Goal: Task Accomplishment & Management: Manage account settings

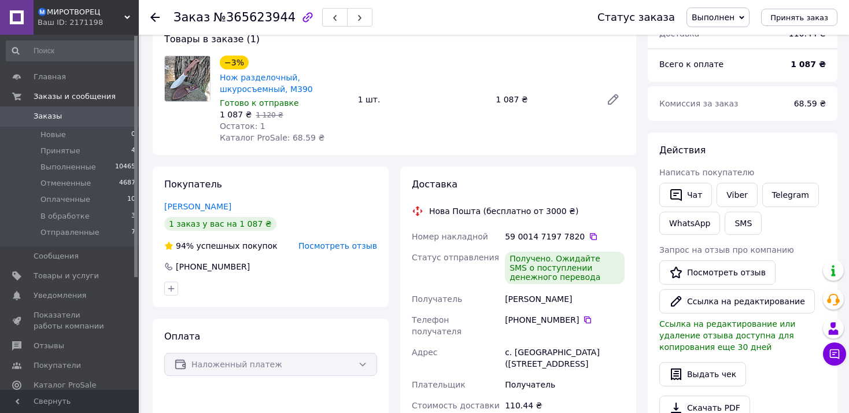
scroll to position [154, 0]
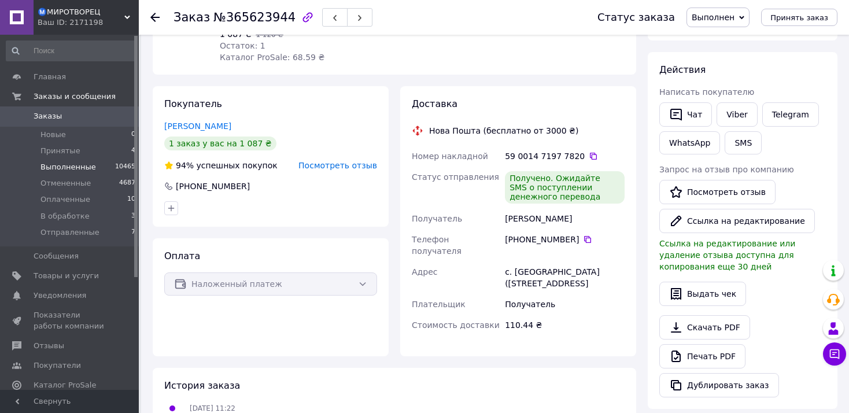
click at [76, 165] on span "Выполненные" at bounding box center [68, 167] width 56 height 10
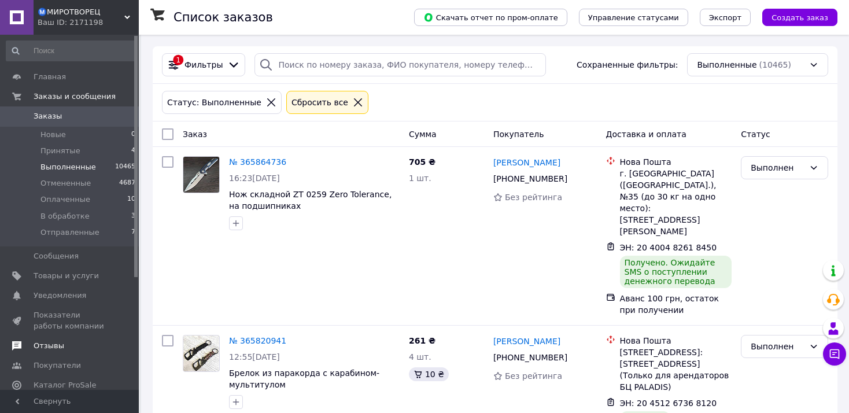
click at [61, 342] on span "Отзывы" at bounding box center [70, 346] width 73 height 10
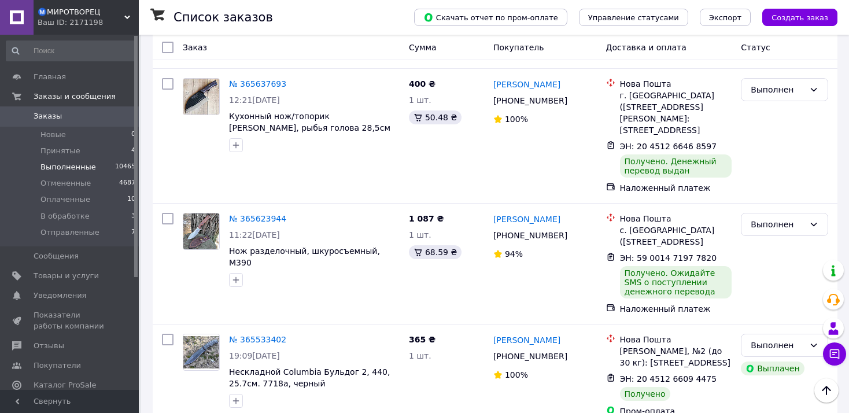
scroll to position [1003, 0]
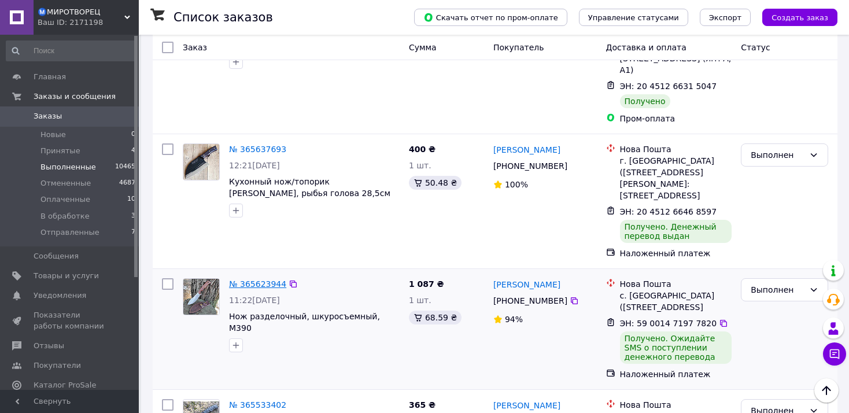
click at [257, 279] on link "№ 365623944" at bounding box center [257, 283] width 57 height 9
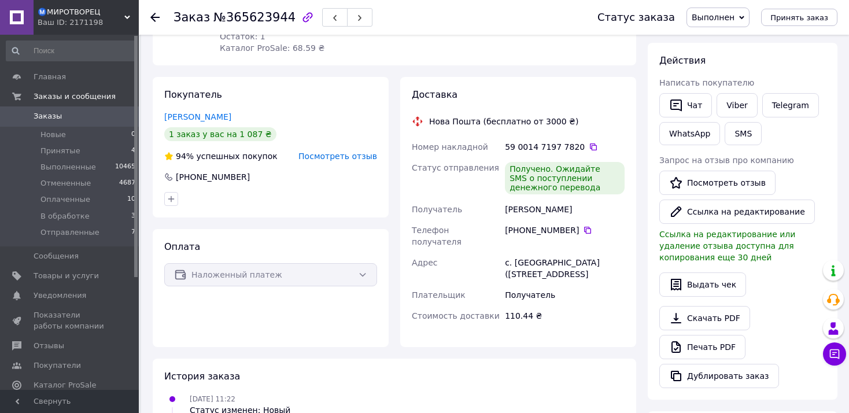
scroll to position [37, 0]
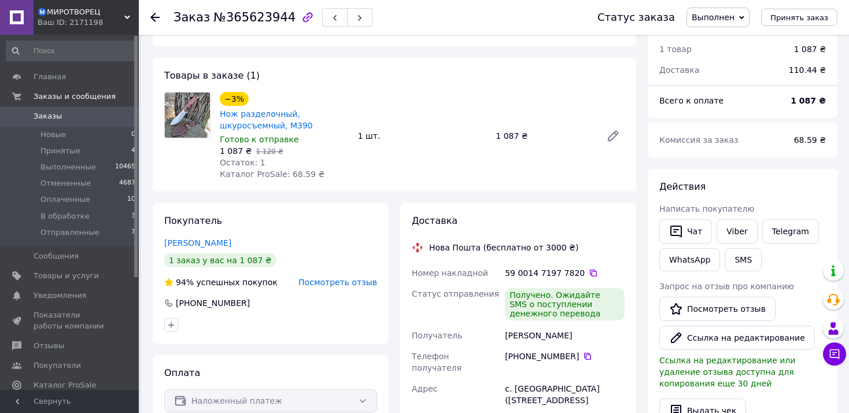
click at [328, 281] on span "Посмотреть отзыв" at bounding box center [338, 282] width 79 height 9
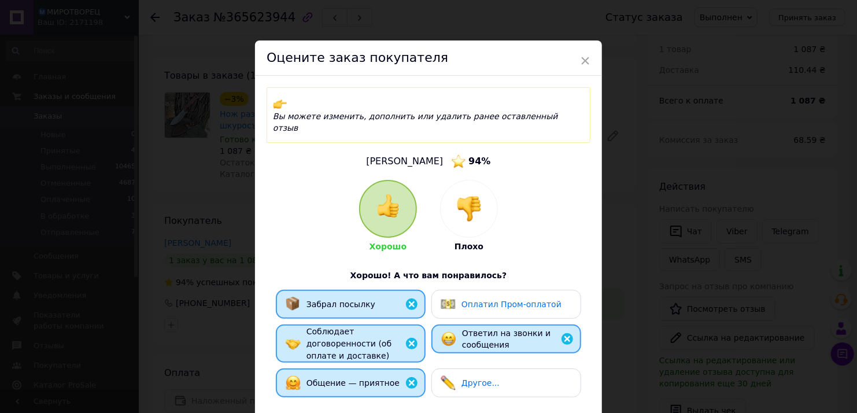
click at [205, 164] on div "× Оцените заказ покупателя Вы можете изменить, дополнить или удалить ранее оста…" at bounding box center [428, 206] width 857 height 413
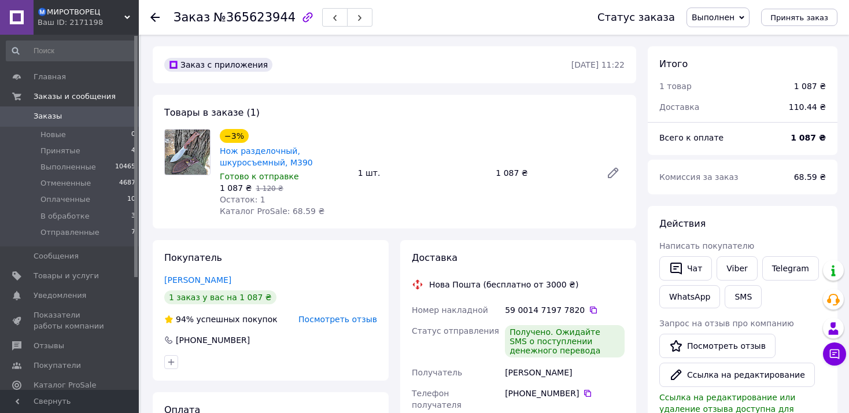
scroll to position [0, 0]
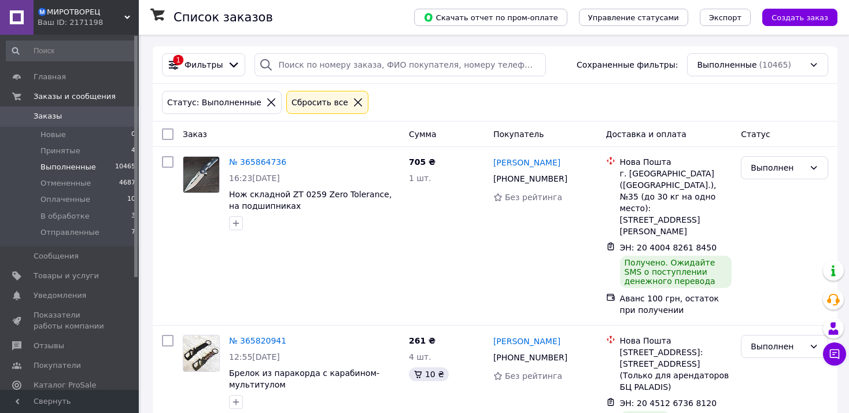
click at [69, 167] on span "Выполненные" at bounding box center [68, 167] width 56 height 10
click at [74, 165] on span "Выполненные" at bounding box center [68, 167] width 56 height 10
click at [89, 164] on span "Выполненные" at bounding box center [68, 167] width 56 height 10
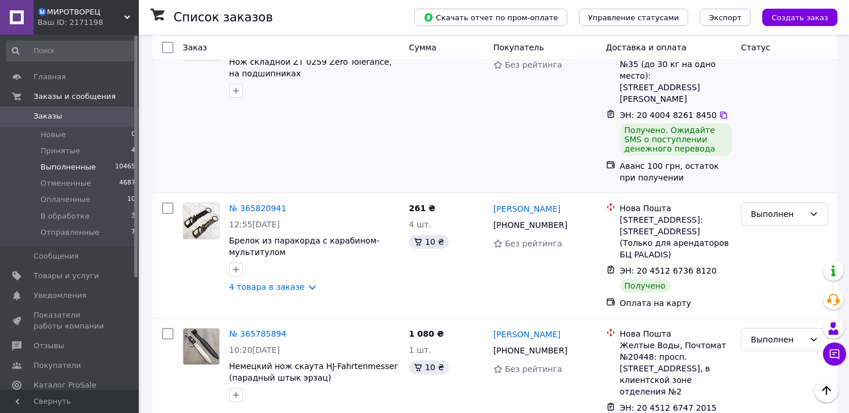
scroll to position [154, 0]
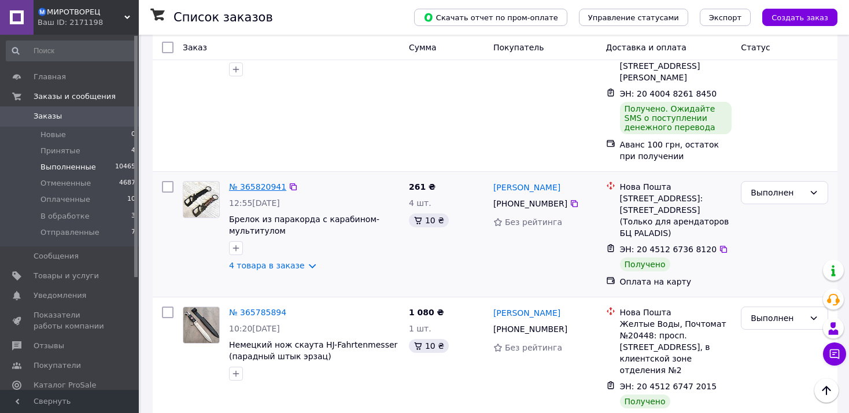
click at [272, 182] on link "№ 365820941" at bounding box center [257, 186] width 57 height 9
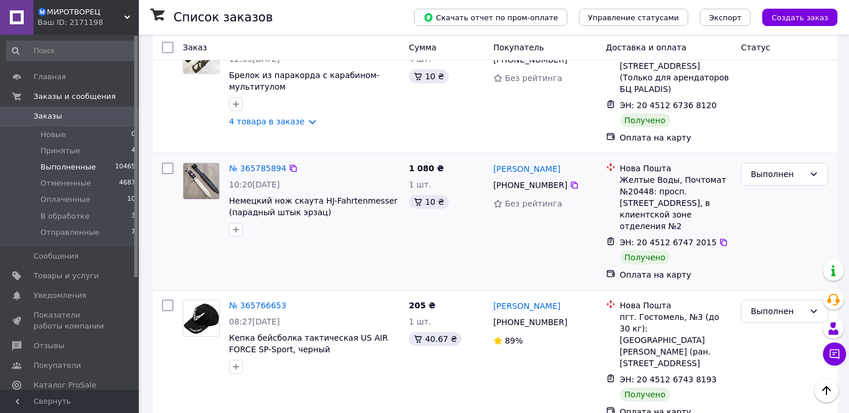
scroll to position [308, 0]
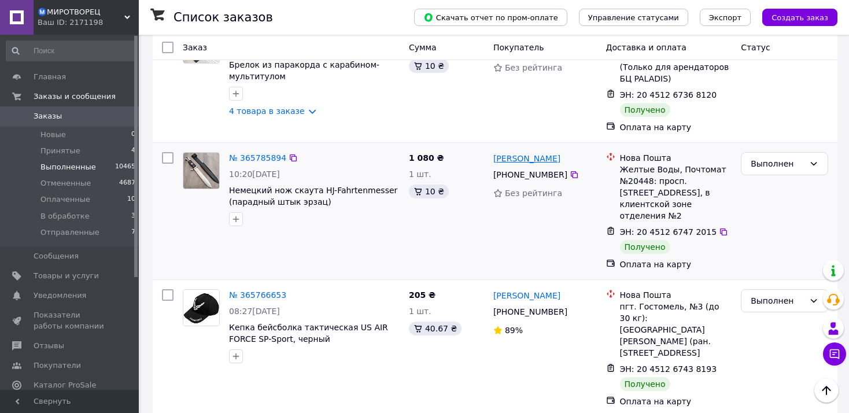
click at [535, 153] on link "Тимофій Щербак" at bounding box center [526, 159] width 67 height 12
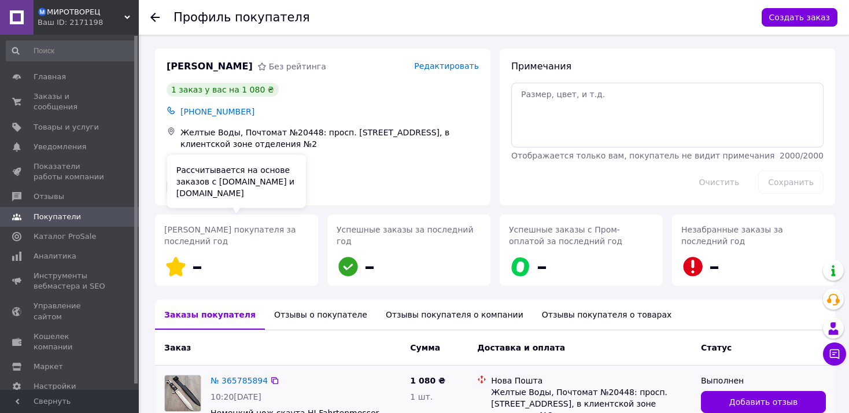
scroll to position [106, 0]
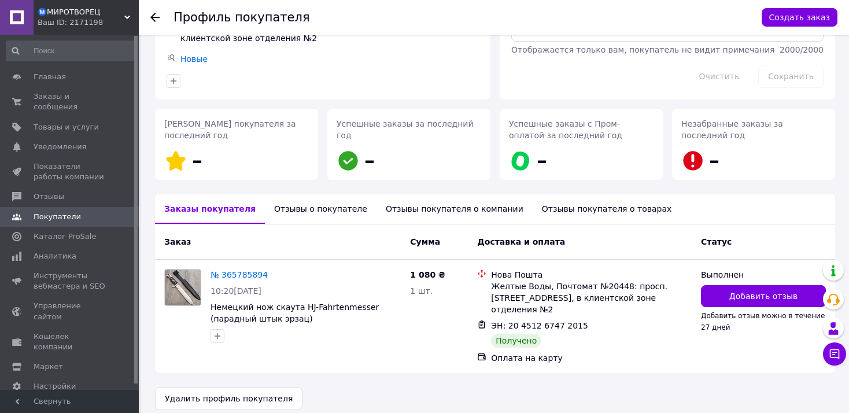
click at [412, 207] on div "Отзывы покупателя о компании" at bounding box center [455, 209] width 156 height 30
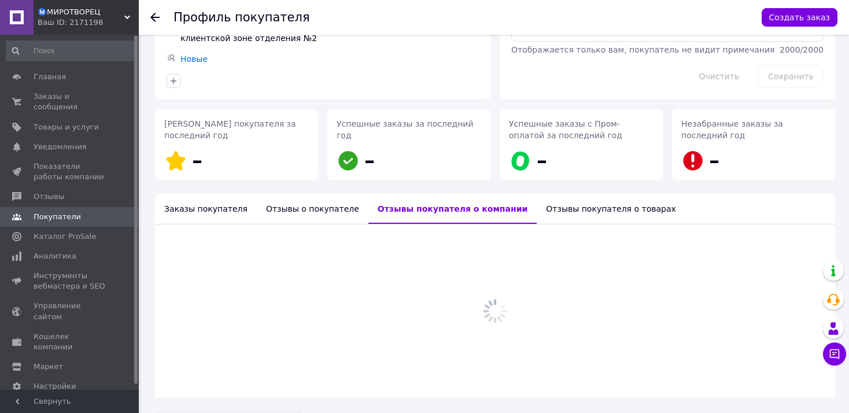
scroll to position [42, 0]
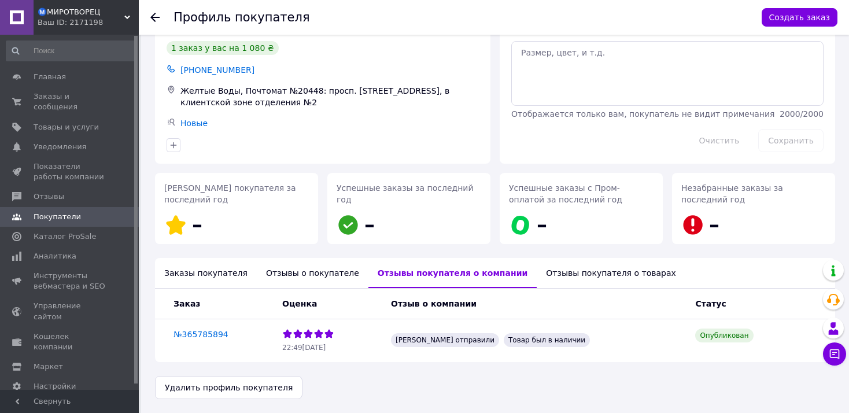
click at [539, 278] on div "Отзывы покупателя о товарах" at bounding box center [611, 273] width 149 height 30
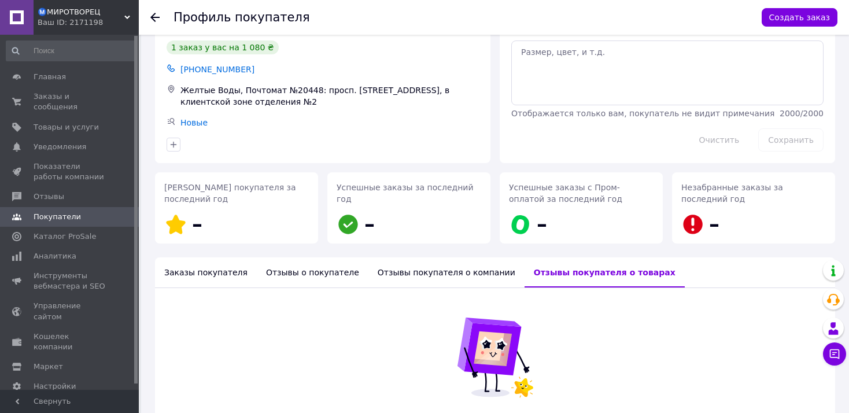
click at [190, 277] on div "Заказы покупателя" at bounding box center [206, 272] width 102 height 30
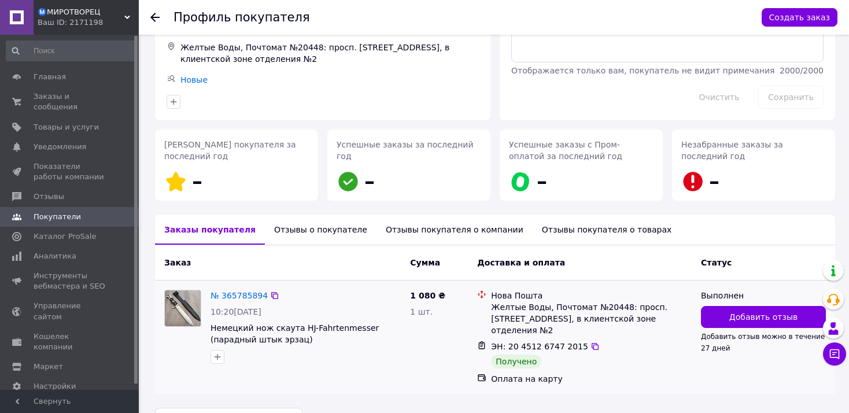
scroll to position [106, 0]
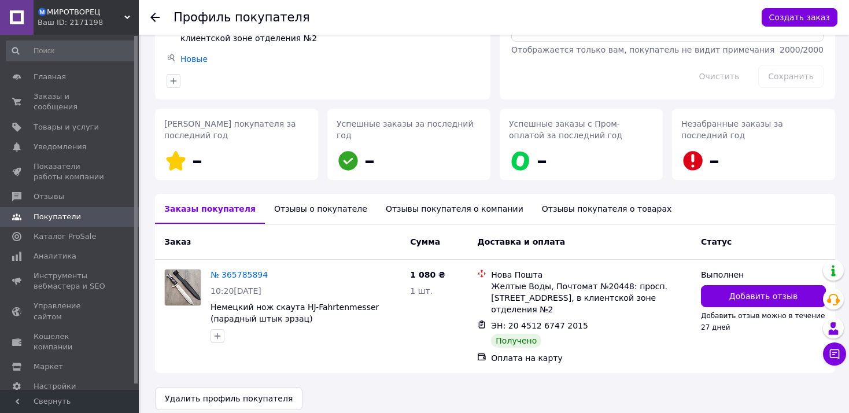
click at [293, 202] on div "Отзывы о покупателе" at bounding box center [321, 209] width 112 height 30
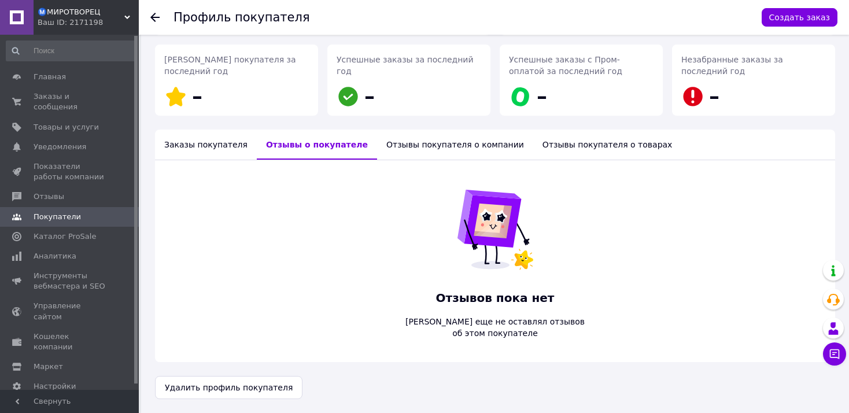
click at [211, 151] on div "Заказы покупателя" at bounding box center [206, 145] width 102 height 30
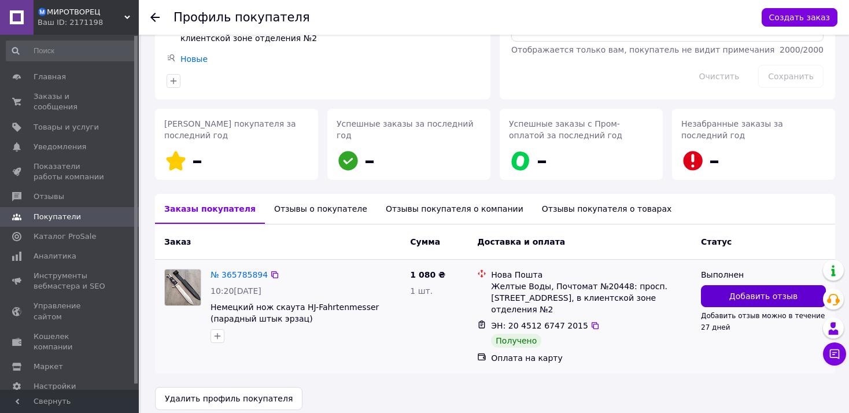
click at [740, 300] on span "Добавить отзыв" at bounding box center [763, 296] width 68 height 12
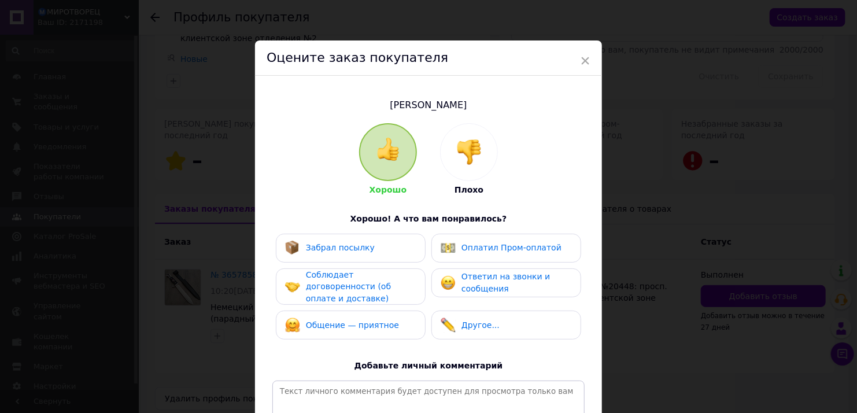
click at [384, 246] on div "Забрал посылку" at bounding box center [350, 248] width 131 height 15
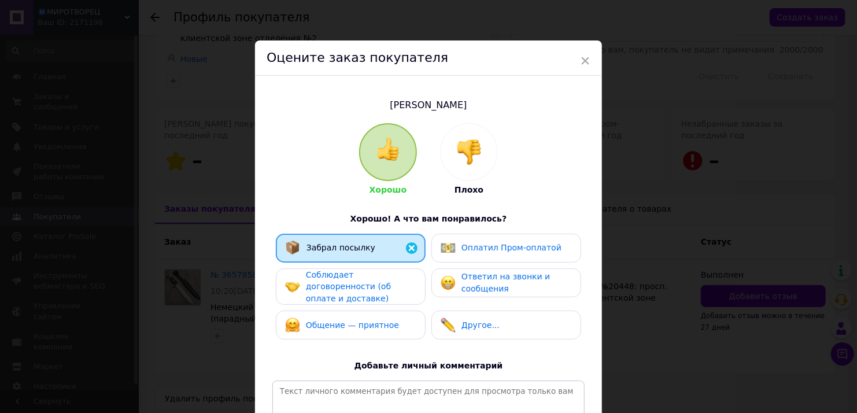
click at [382, 283] on span "Соблюдает договоренности (об оплате и доставке)" at bounding box center [348, 286] width 85 height 33
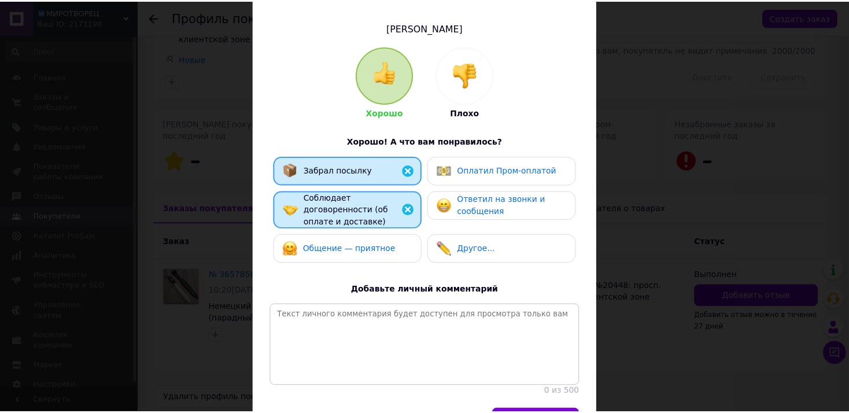
scroll to position [152, 0]
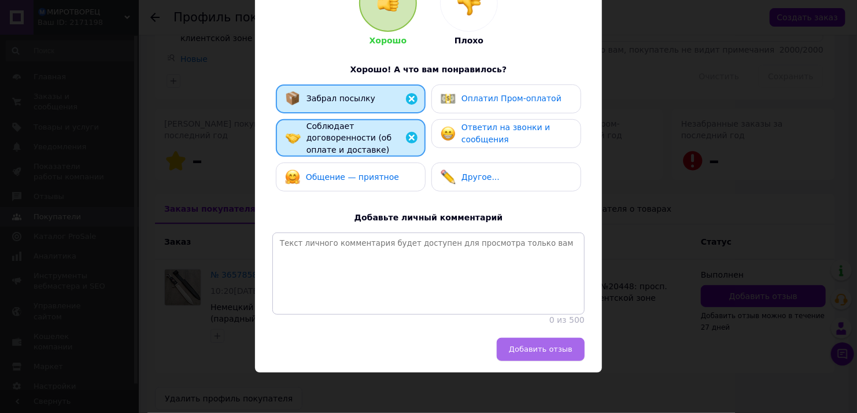
click at [527, 345] on span "Добавить отзыв" at bounding box center [541, 349] width 64 height 9
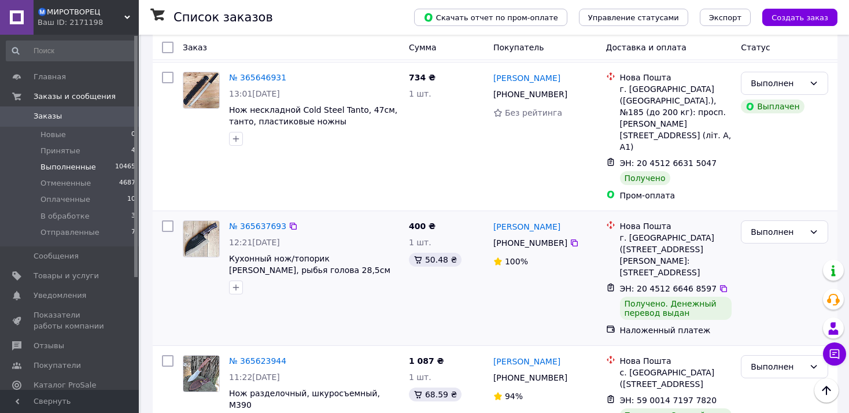
scroll to position [1003, 0]
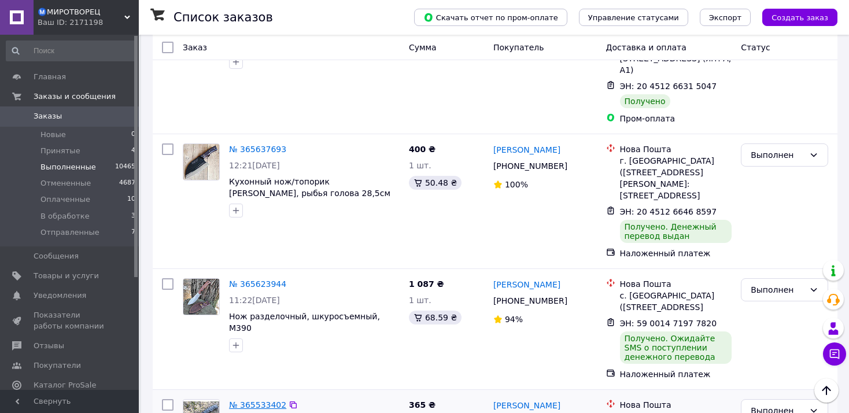
click at [264, 400] on link "№ 365533402" at bounding box center [257, 404] width 57 height 9
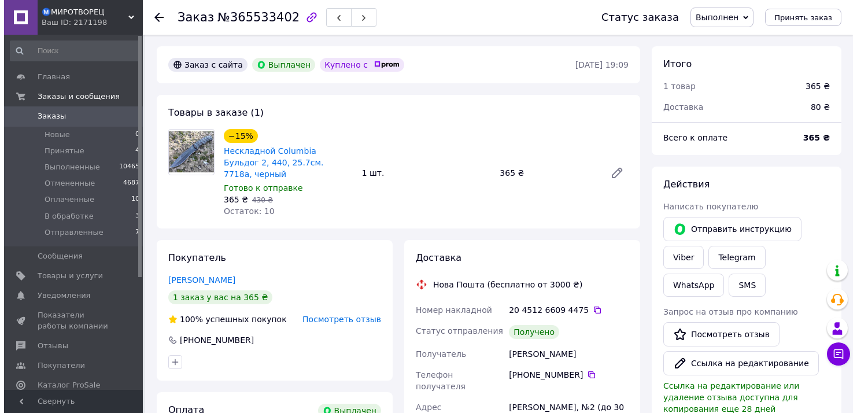
scroll to position [25, 0]
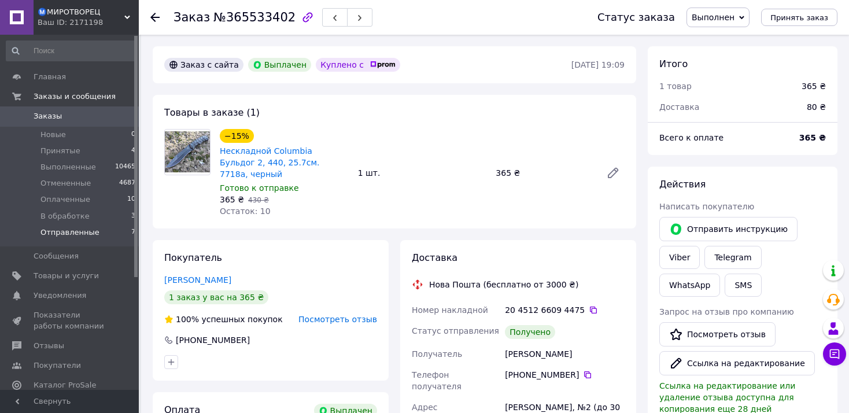
click at [78, 234] on span "Отправленные" at bounding box center [69, 232] width 59 height 10
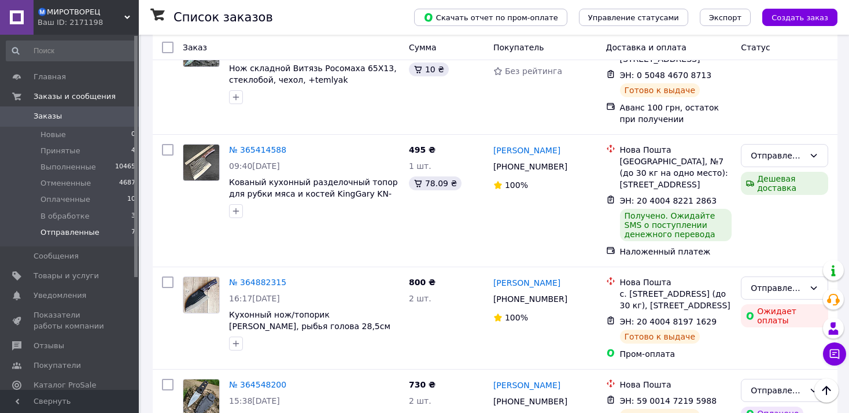
scroll to position [370, 0]
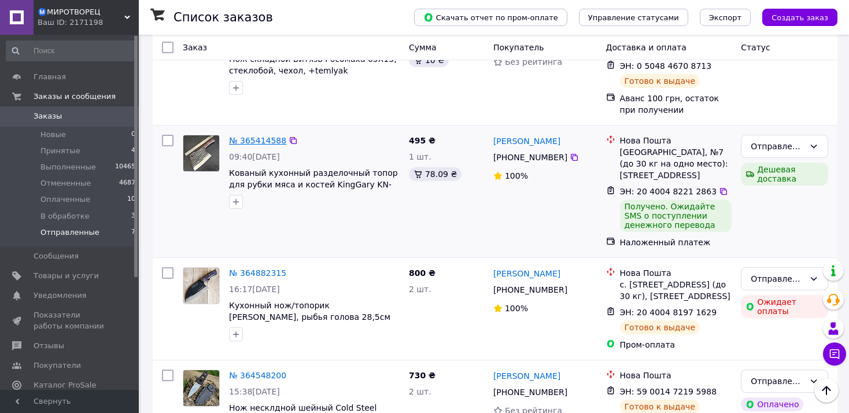
click at [270, 136] on link "№ 365414588" at bounding box center [257, 140] width 57 height 9
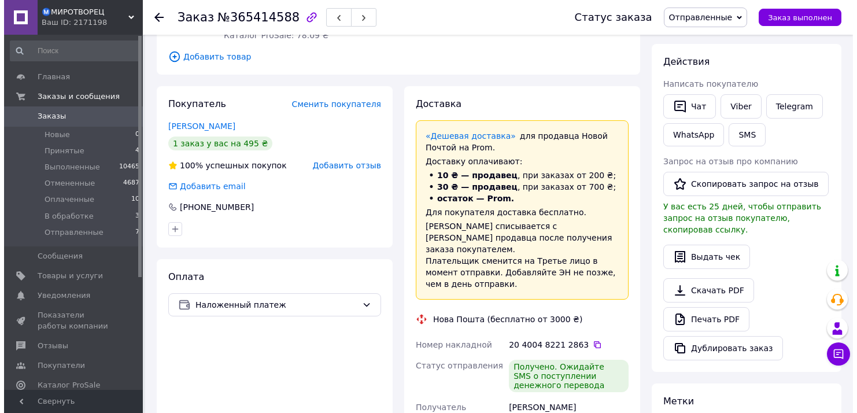
scroll to position [77, 0]
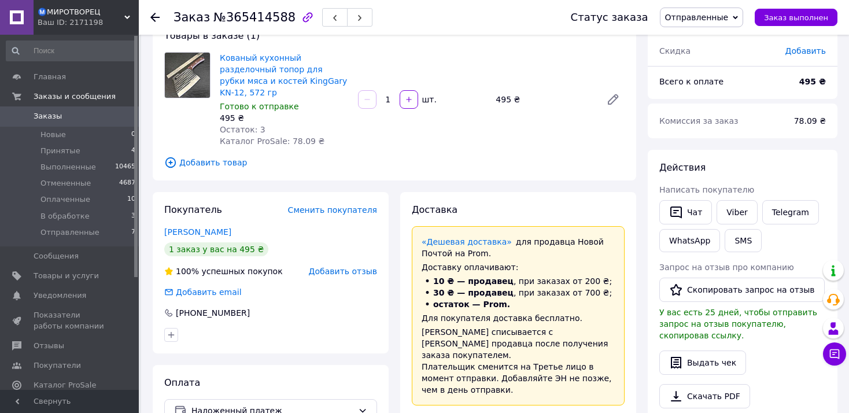
click at [727, 23] on span "Отправленные" at bounding box center [702, 18] width 84 height 20
click at [715, 58] on li "Выполнен" at bounding box center [702, 57] width 83 height 17
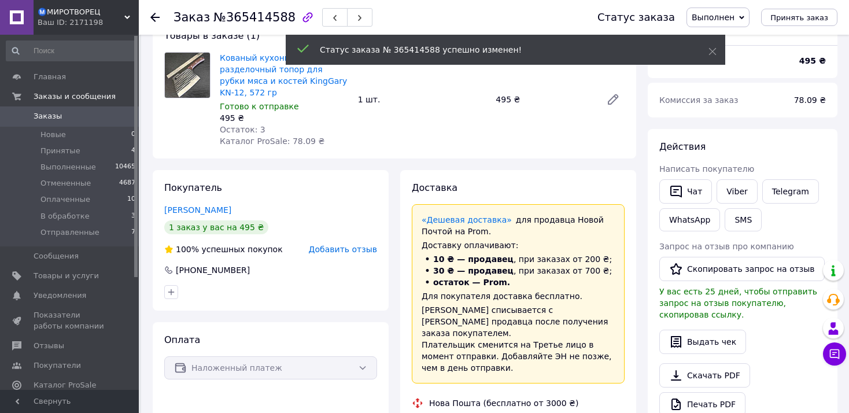
click at [336, 245] on span "Добавить отзыв" at bounding box center [343, 249] width 68 height 9
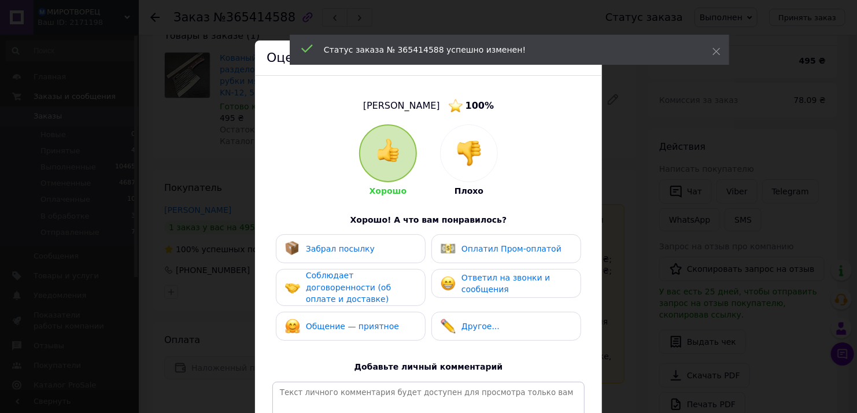
click at [374, 244] on div "Забрал посылку" at bounding box center [350, 248] width 131 height 15
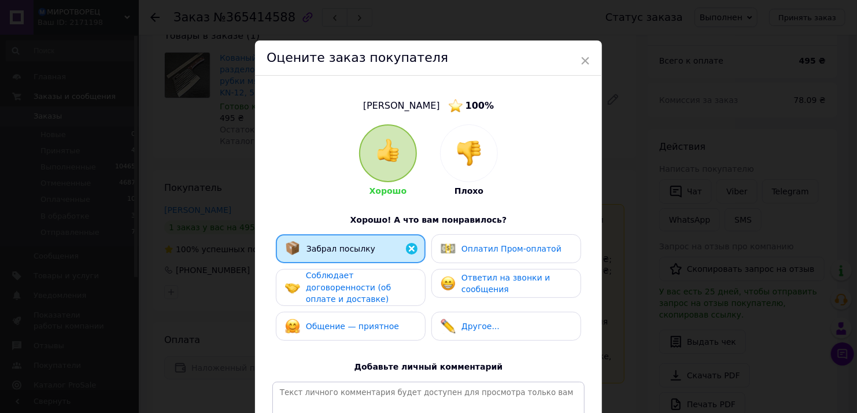
click at [474, 278] on span "Ответил на звонки и сообщения" at bounding box center [506, 283] width 89 height 21
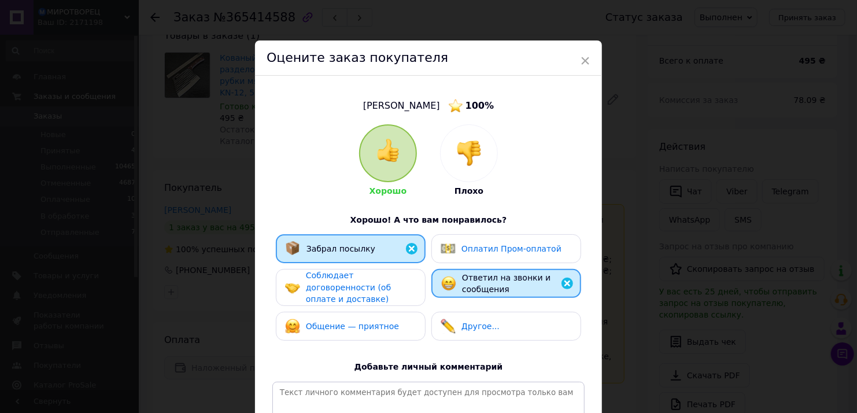
click at [378, 289] on span "Соблюдает договоренности (об оплате и доставке)" at bounding box center [348, 287] width 85 height 33
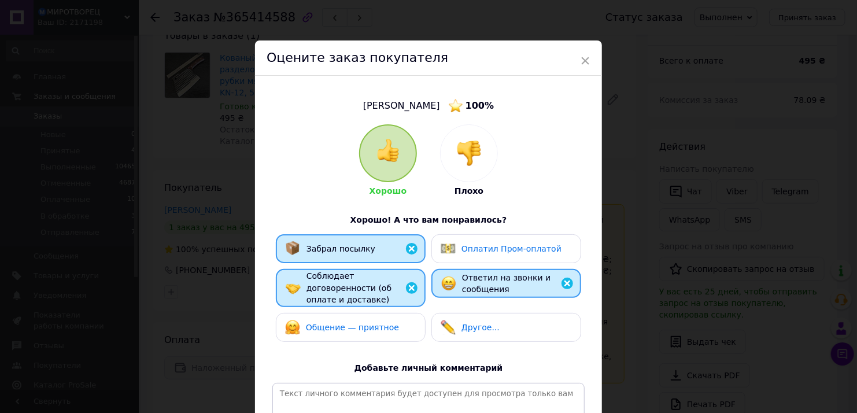
click at [378, 313] on div "Общение — приятное" at bounding box center [351, 327] width 150 height 29
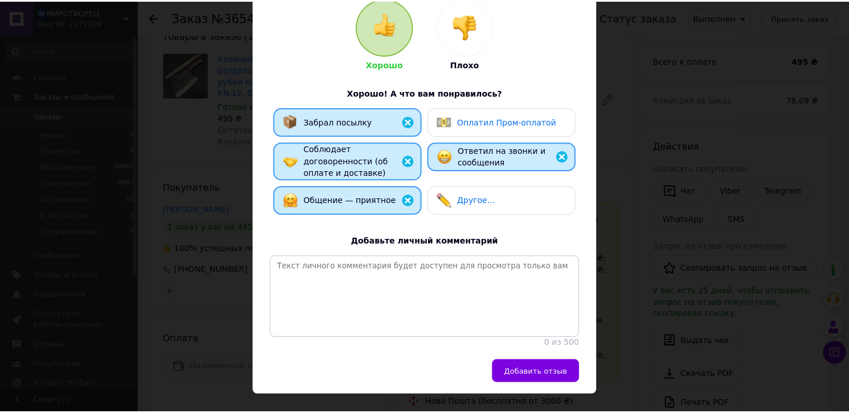
scroll to position [153, 0]
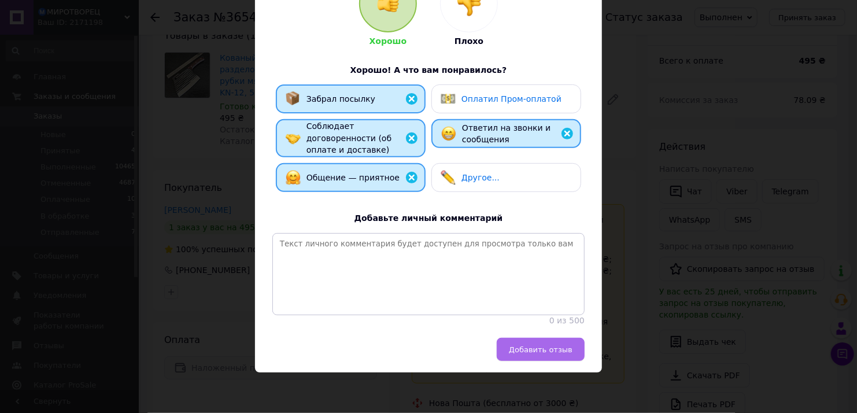
click at [541, 345] on span "Добавить отзыв" at bounding box center [541, 349] width 64 height 9
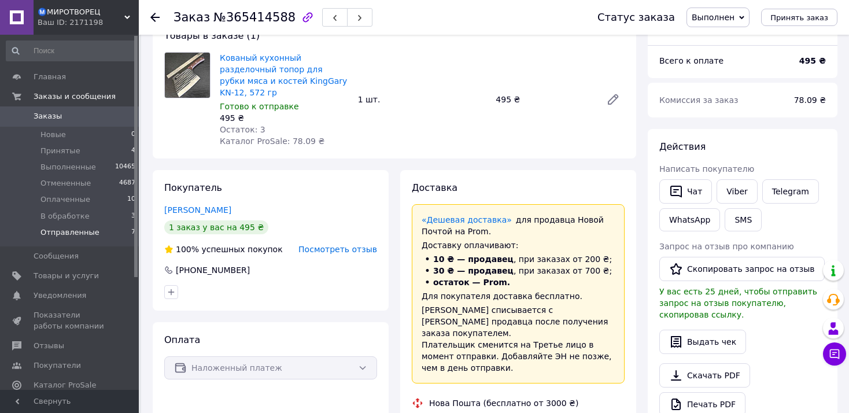
click at [58, 234] on span "Отправленные" at bounding box center [69, 232] width 59 height 10
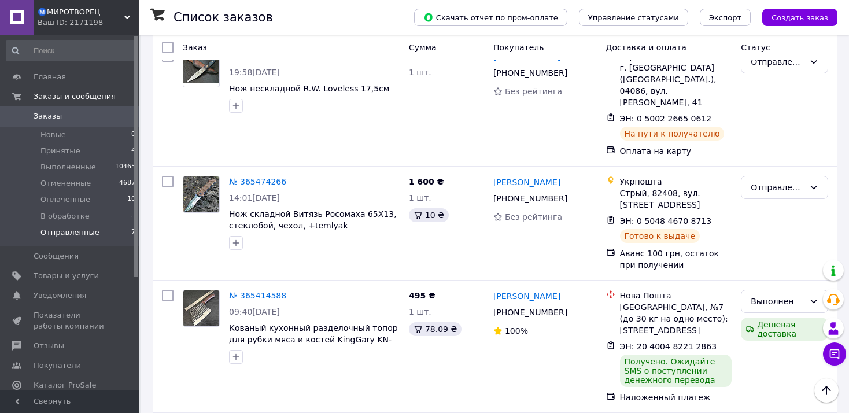
scroll to position [139, 0]
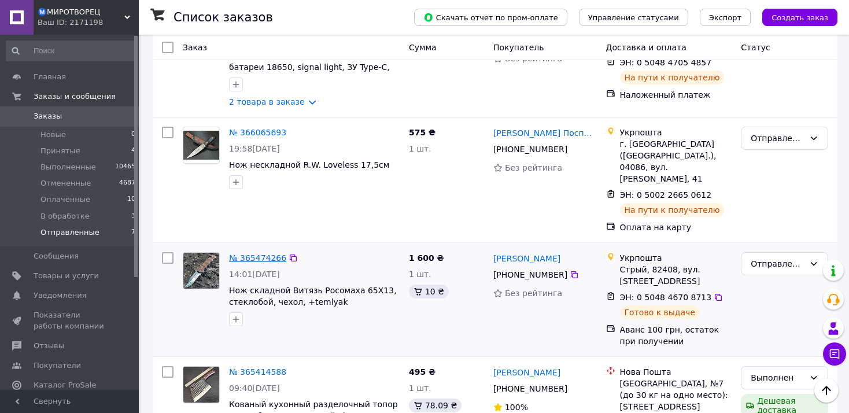
click at [255, 253] on link "№ 365474266" at bounding box center [257, 257] width 57 height 9
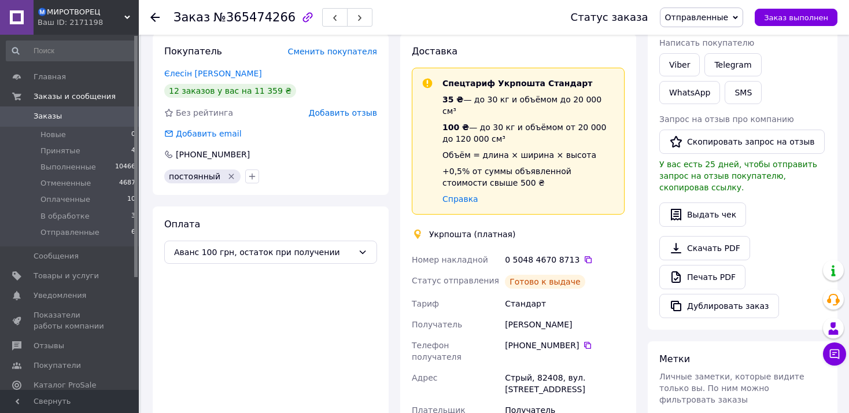
scroll to position [271, 0]
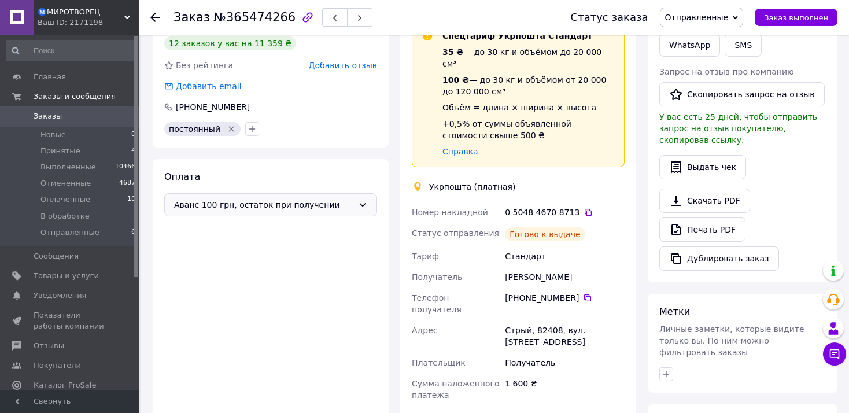
click at [239, 198] on span "Аванс 100 грн, остаток при получении" at bounding box center [263, 204] width 179 height 13
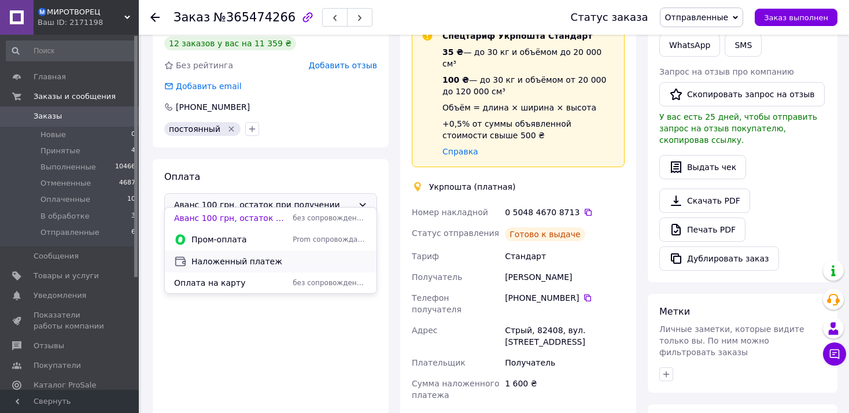
click at [239, 261] on span "Наложенный платеж" at bounding box center [279, 262] width 176 height 12
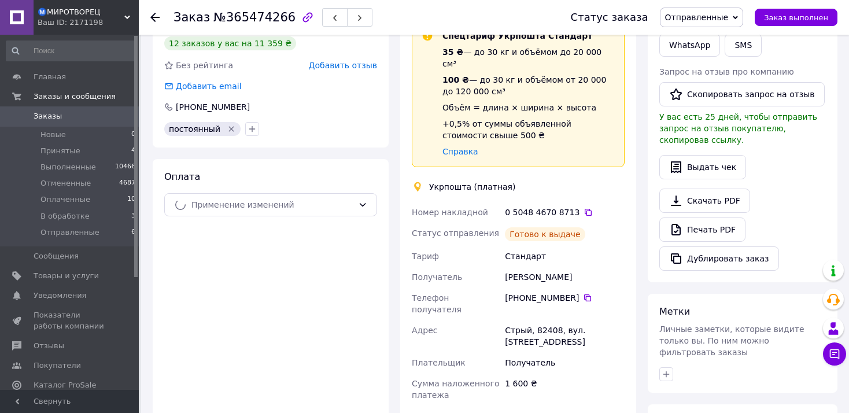
scroll to position [0, 0]
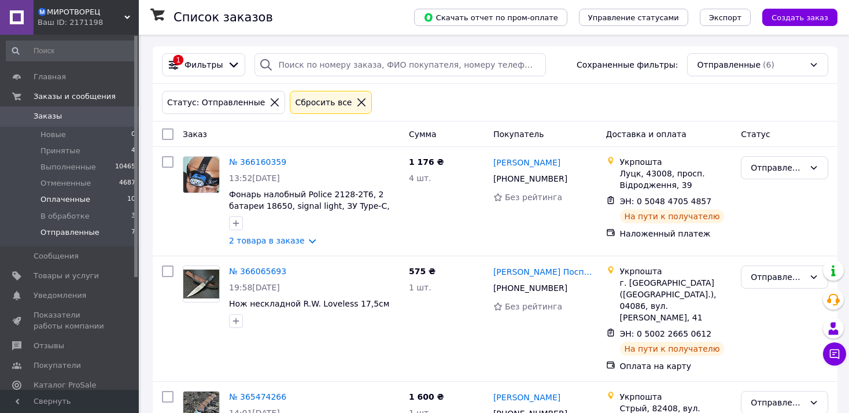
click at [74, 202] on span "Оплаченные" at bounding box center [65, 199] width 50 height 10
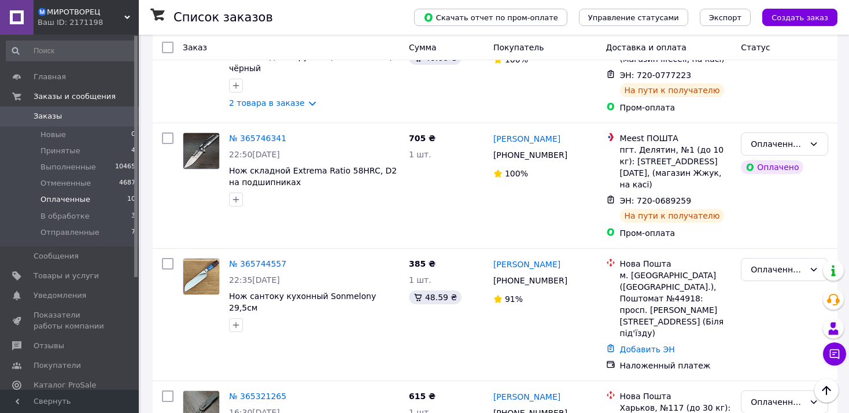
scroll to position [848, 0]
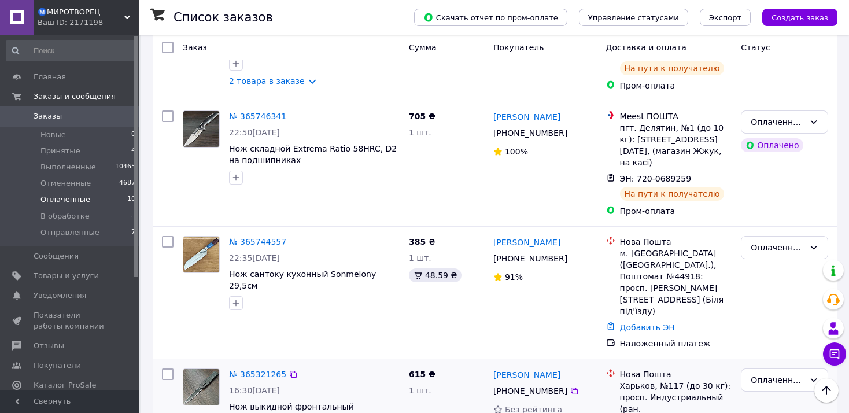
click at [268, 370] on link "№ 365321265" at bounding box center [257, 374] width 57 height 9
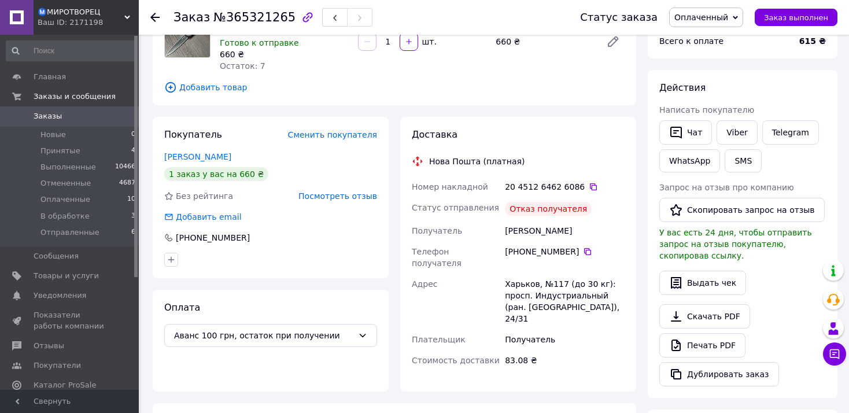
scroll to position [154, 0]
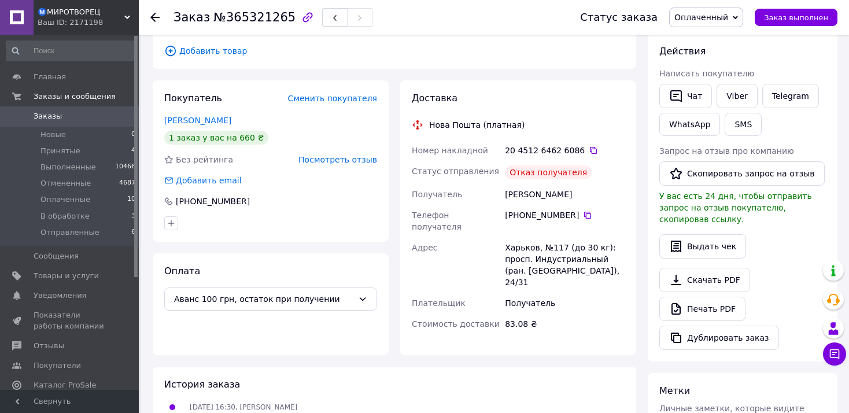
click at [336, 164] on span "Посмотреть отзыв" at bounding box center [338, 159] width 79 height 9
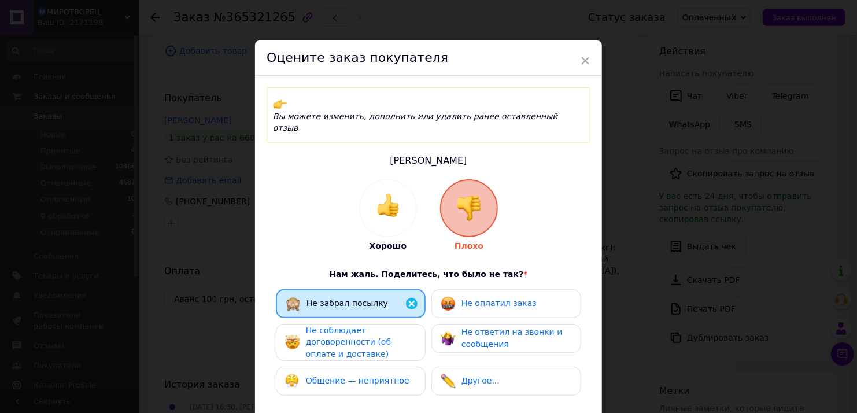
click at [247, 200] on div "× Оцените заказ покупателя Вы можете изменить, дополнить или удалить ранее оста…" at bounding box center [428, 206] width 857 height 413
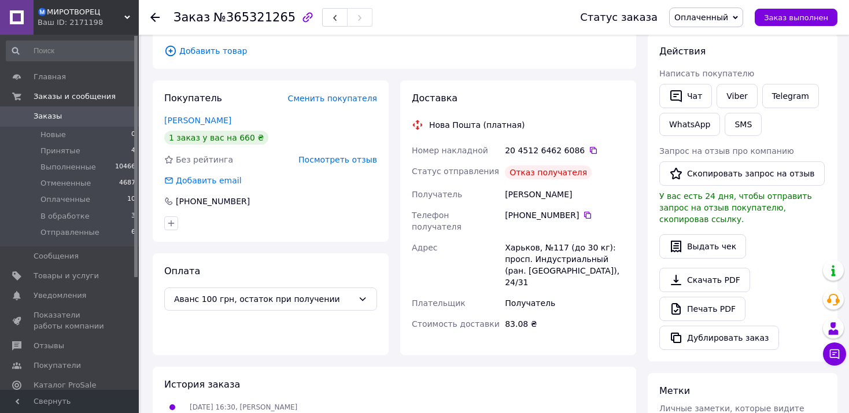
click at [214, 126] on div "Покупатель Сменить покупателя Гончаренко Олександр 1 заказ у вас на 660 ₴ Без р…" at bounding box center [271, 160] width 236 height 161
click at [214, 123] on link "Гончаренко Олександр" at bounding box center [197, 120] width 67 height 9
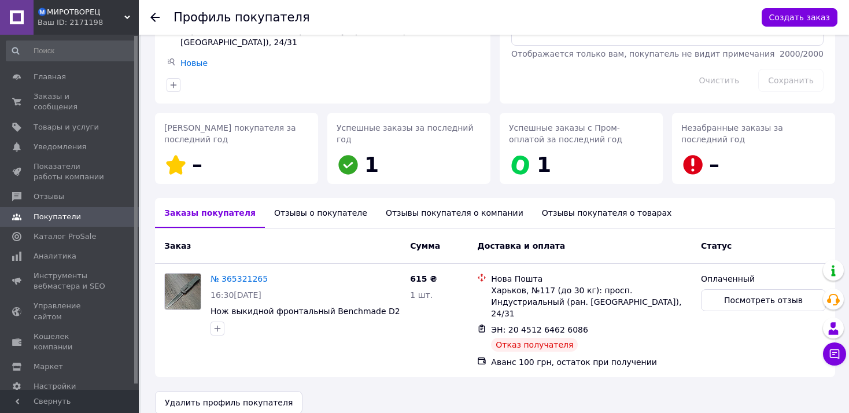
click at [299, 206] on div "Отзывы о покупателе" at bounding box center [321, 213] width 112 height 30
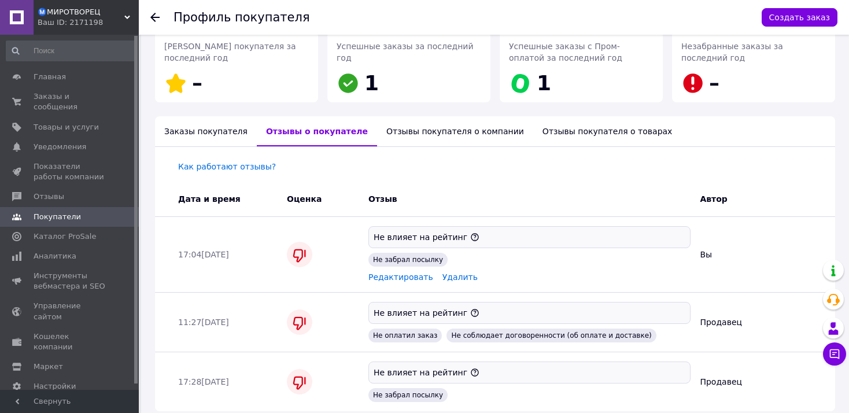
scroll to position [229, 0]
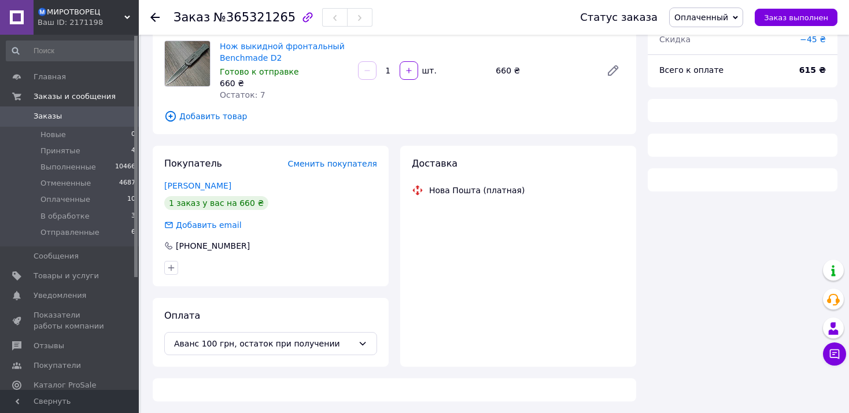
scroll to position [116, 0]
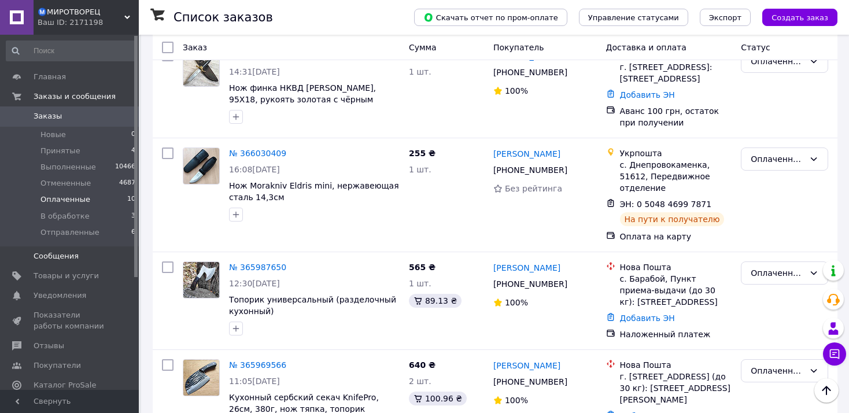
scroll to position [310, 0]
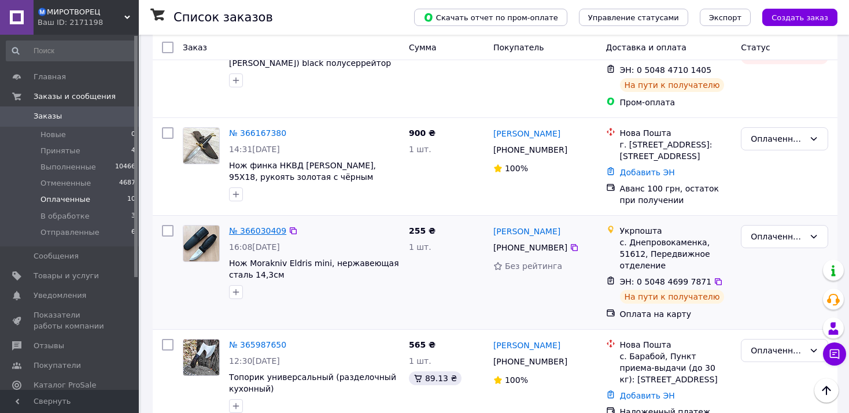
click at [264, 226] on link "№ 366030409" at bounding box center [257, 230] width 57 height 9
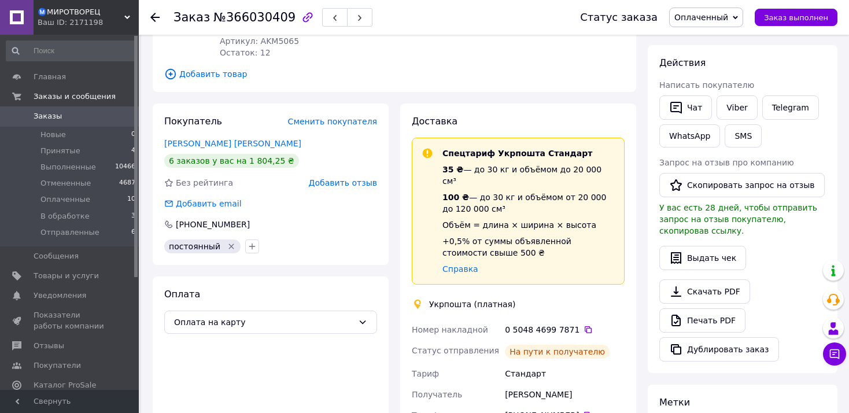
scroll to position [77, 0]
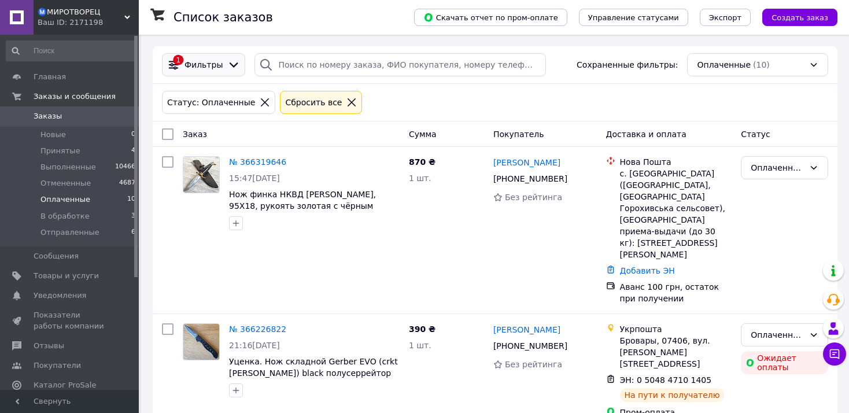
click at [227, 60] on icon at bounding box center [233, 64] width 13 height 13
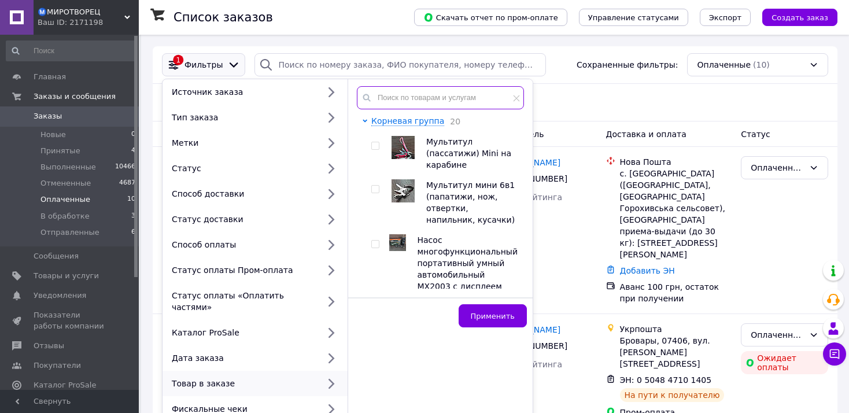
click at [443, 99] on input "text" at bounding box center [440, 97] width 167 height 23
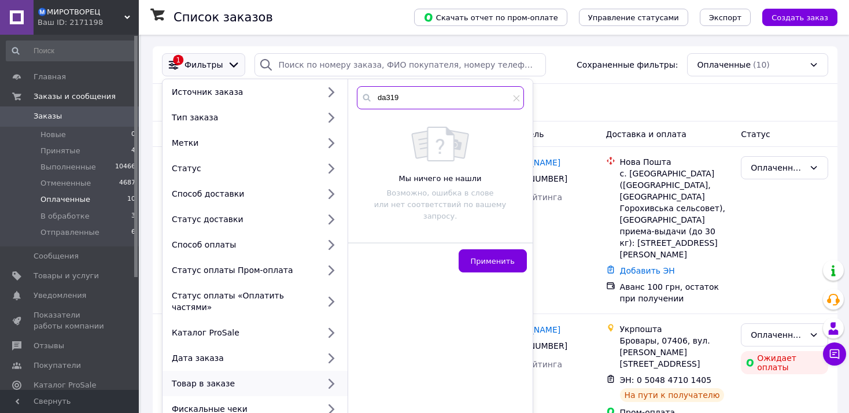
click at [437, 97] on input "da319" at bounding box center [440, 97] width 167 height 23
type input "d"
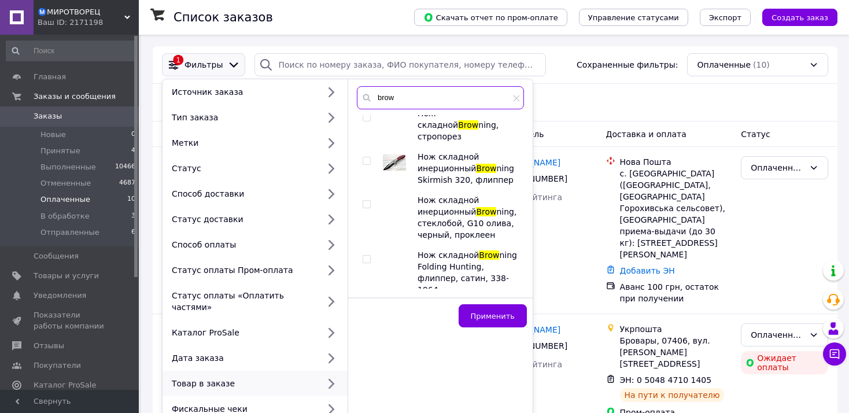
scroll to position [242, 0]
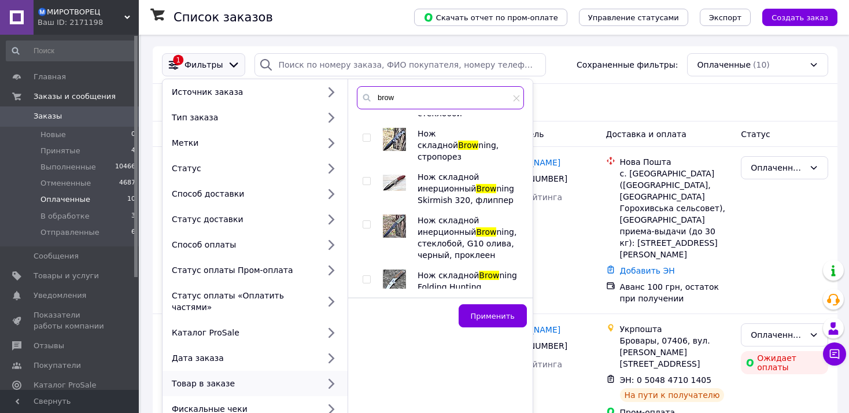
type input "brow"
click at [365, 221] on input "checkbox" at bounding box center [367, 225] width 8 height 8
checkbox input "true"
click at [510, 309] on button "Применить" at bounding box center [493, 315] width 68 height 23
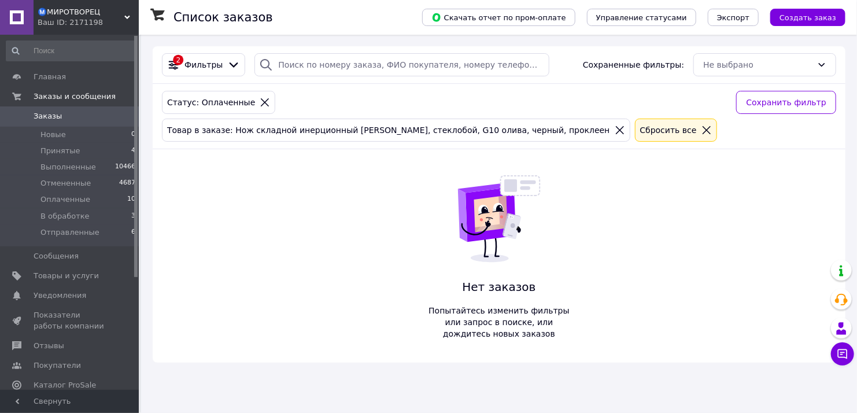
click at [260, 104] on icon at bounding box center [265, 102] width 10 height 10
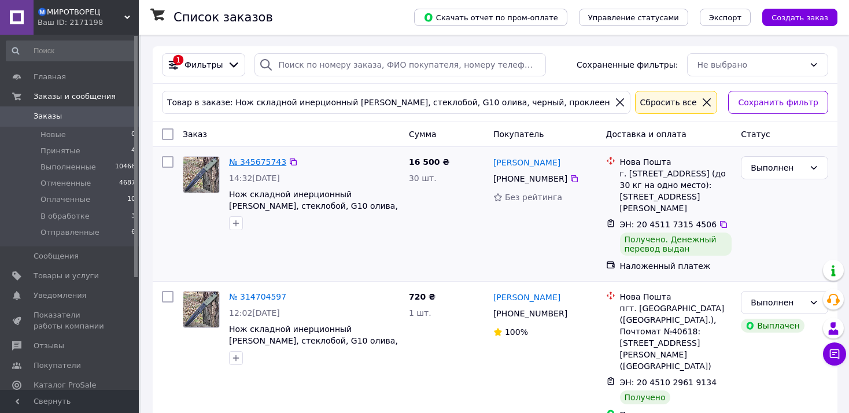
click at [258, 160] on link "№ 345675743" at bounding box center [257, 161] width 57 height 9
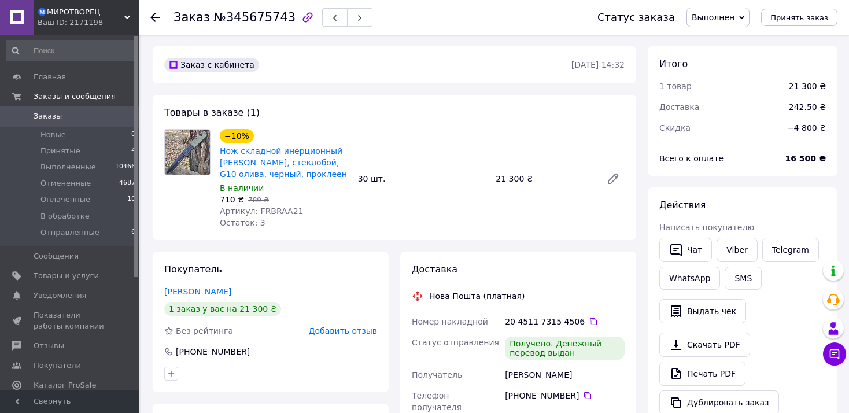
scroll to position [233, 0]
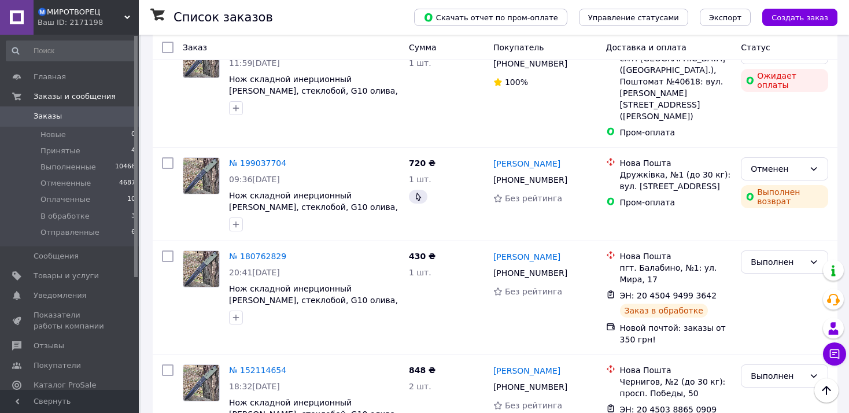
scroll to position [384, 0]
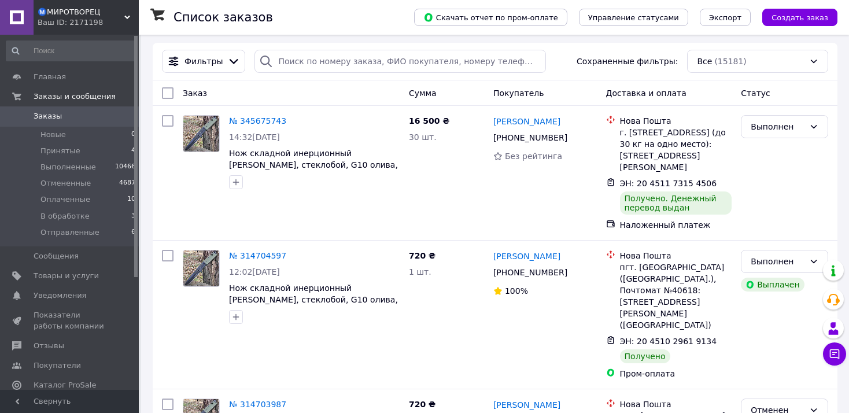
scroll to position [0, 0]
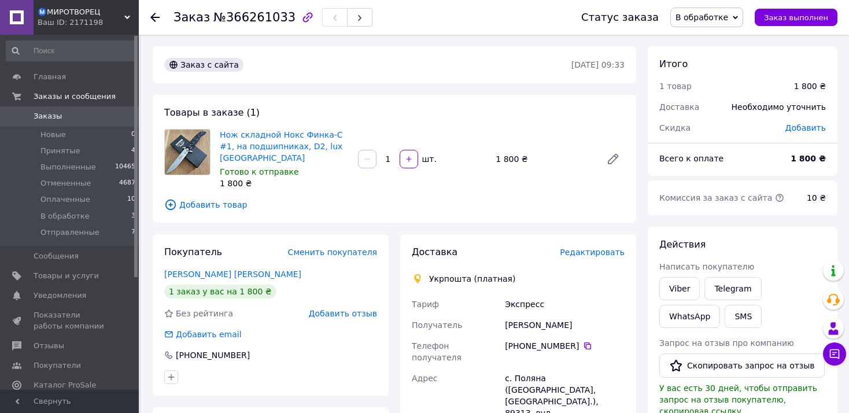
click at [705, 25] on span "В обработке" at bounding box center [706, 18] width 73 height 20
click at [715, 96] on li "Оплаченный" at bounding box center [707, 92] width 72 height 17
click at [90, 154] on li "Принятые 4" at bounding box center [71, 151] width 142 height 16
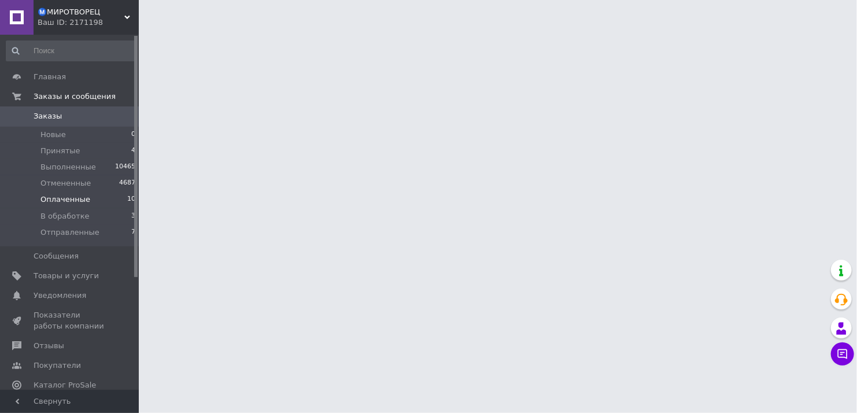
click at [88, 206] on li "Оплаченные 10" at bounding box center [71, 199] width 142 height 16
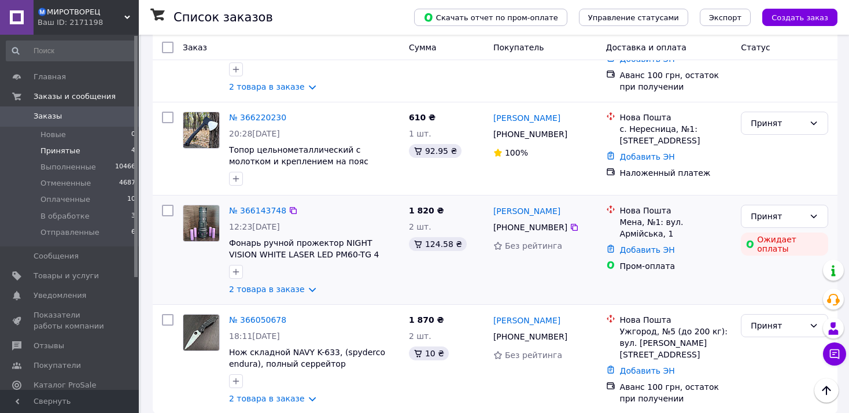
scroll to position [158, 0]
